Goal: Task Accomplishment & Management: Manage account settings

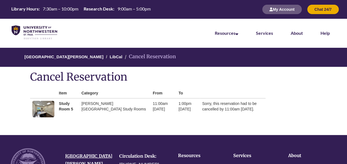
click at [90, 104] on td "[PERSON_NAME][GEOGRAPHIC_DATA] Study Rooms" at bounding box center [114, 108] width 71 height 21
click at [93, 109] on td "[PERSON_NAME][GEOGRAPHIC_DATA] Study Rooms" at bounding box center [114, 108] width 71 height 21
click at [60, 102] on strong "Study Room 5" at bounding box center [66, 106] width 14 height 10
click at [41, 106] on img at bounding box center [43, 109] width 22 height 17
